Goal: Information Seeking & Learning: Get advice/opinions

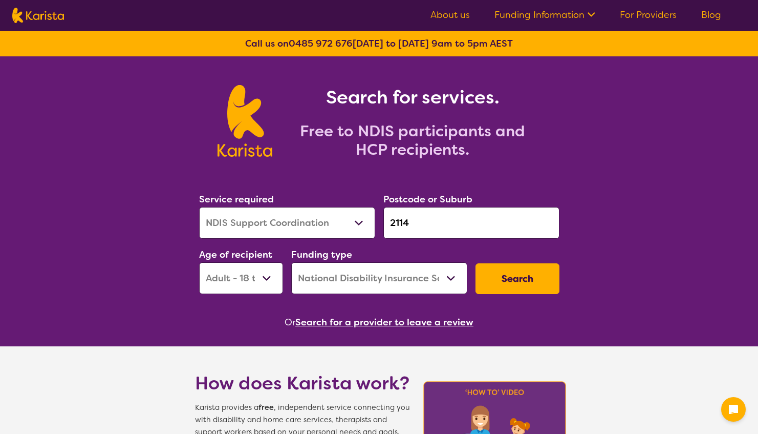
select select "NDIS Support Coordination"
select select "AD"
select select "NDIS"
click at [459, 216] on input "2114" at bounding box center [471, 223] width 176 height 32
drag, startPoint x: 459, startPoint y: 216, endPoint x: 251, endPoint y: 220, distance: 207.3
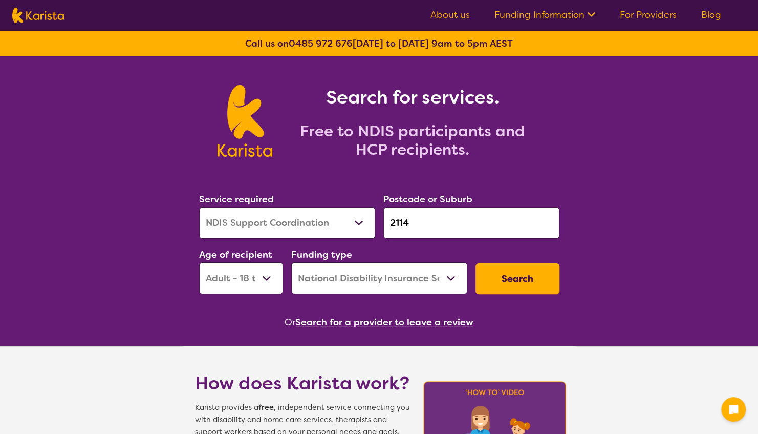
click at [251, 220] on div "Service required Allied Health Assistant Assessment ([MEDICAL_DATA] or [MEDICAL…" at bounding box center [379, 242] width 369 height 111
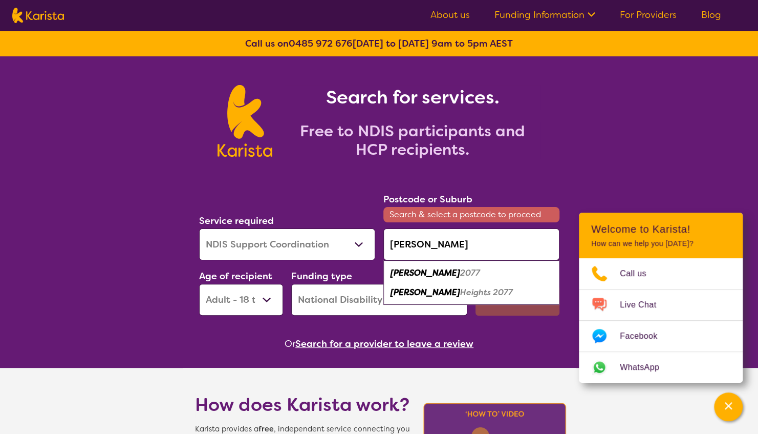
click at [470, 273] on div "[PERSON_NAME] 2077" at bounding box center [471, 272] width 166 height 19
type input "2077"
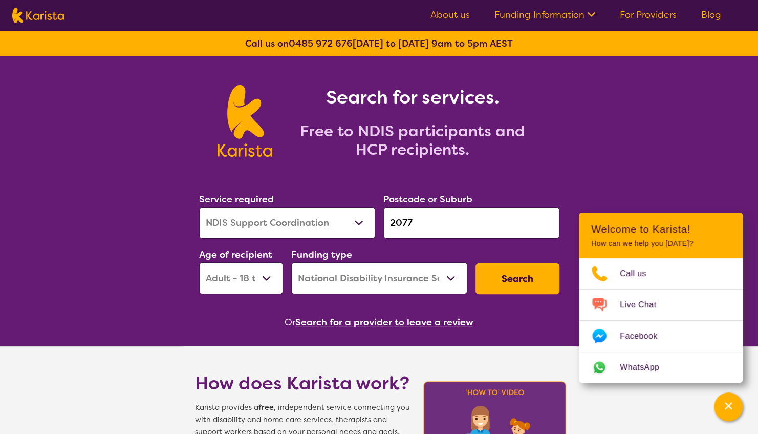
click at [504, 279] on button "Search" at bounding box center [517, 278] width 84 height 31
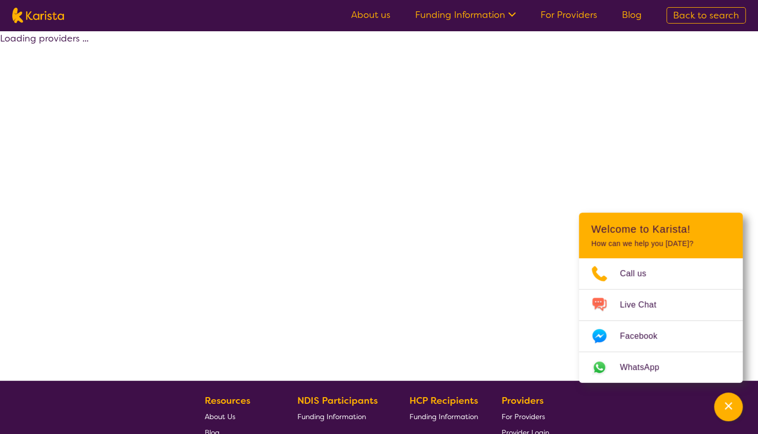
select select "by_score"
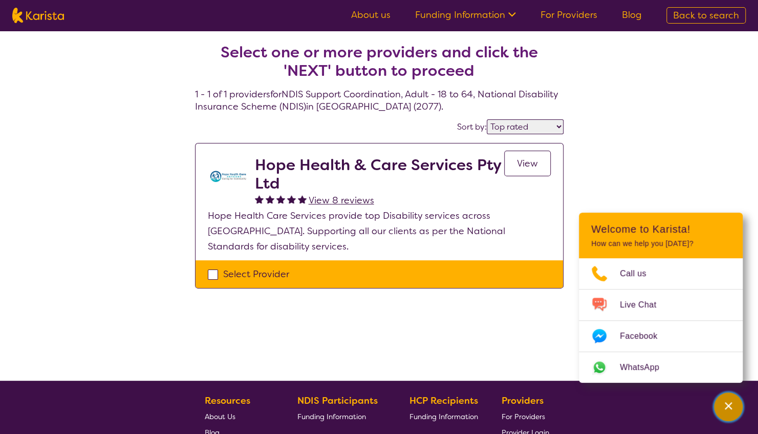
click at [736, 411] on div "Channel Menu" at bounding box center [728, 406] width 20 height 23
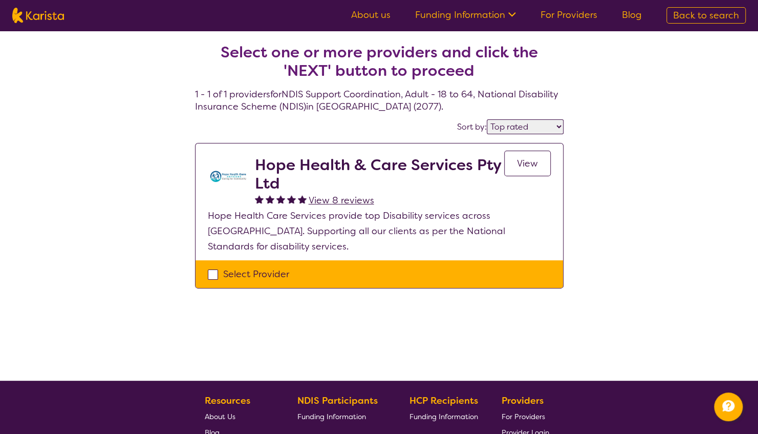
click at [283, 169] on h2 "Hope Health & Care Services Pty Ltd" at bounding box center [379, 174] width 249 height 37
click at [229, 172] on img at bounding box center [228, 176] width 41 height 41
click at [250, 266] on div "Select Provider" at bounding box center [379, 273] width 343 height 15
checkbox input "true"
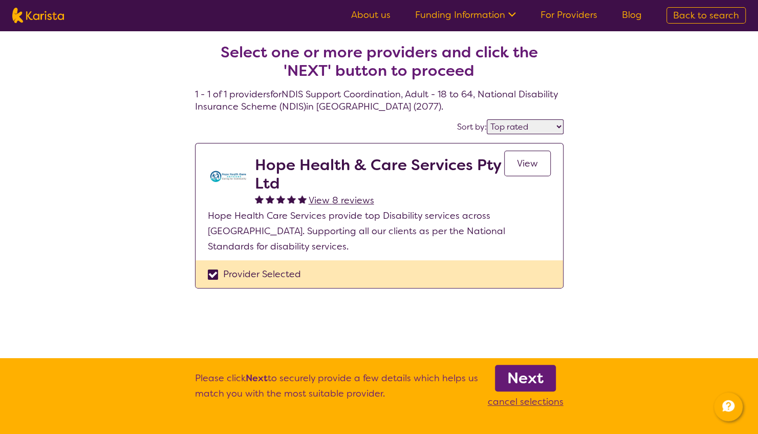
click at [312, 163] on h2 "Hope Health & Care Services Pty Ltd" at bounding box center [379, 174] width 249 height 37
click at [552, 383] on link "Next" at bounding box center [525, 377] width 61 height 27
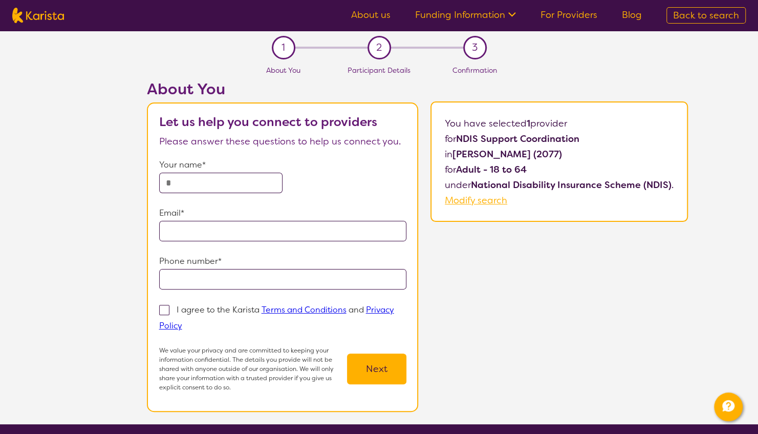
select select "by_score"
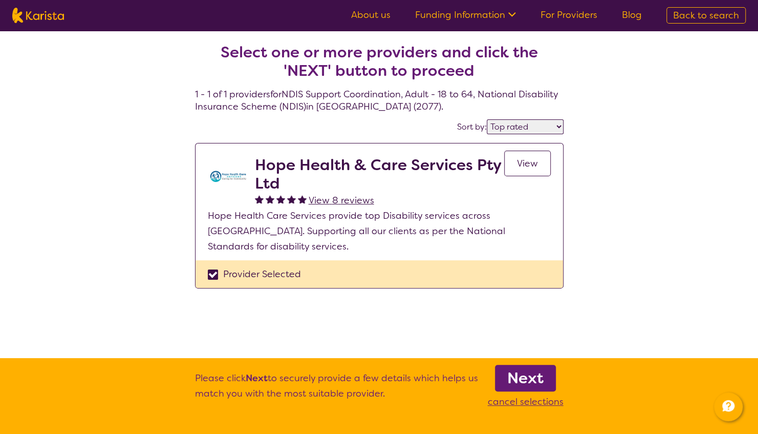
click at [30, 16] on img at bounding box center [38, 15] width 52 height 15
select select "NDIS Support Coordination"
select select "AD"
select select "NDIS"
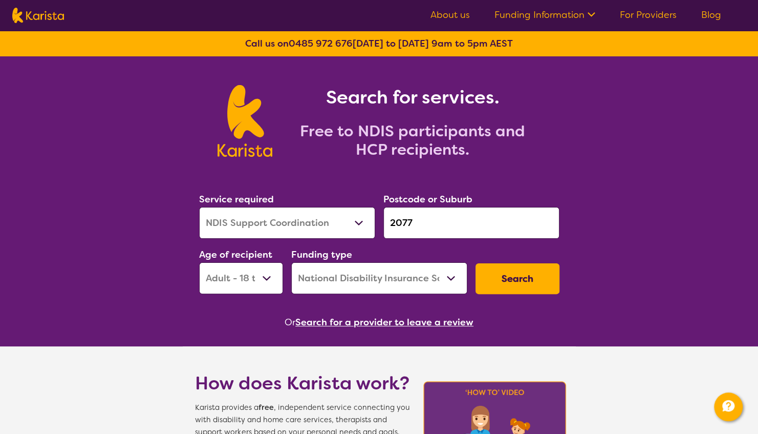
click at [361, 222] on select "Allied Health Assistant Assessment ([MEDICAL_DATA] or [MEDICAL_DATA]) Behaviour…" at bounding box center [287, 223] width 176 height 32
click at [624, 155] on div "Search for services. Free to NDIS participants and HCP recipients." at bounding box center [379, 109] width 758 height 106
